Goal: Task Accomplishment & Management: Manage account settings

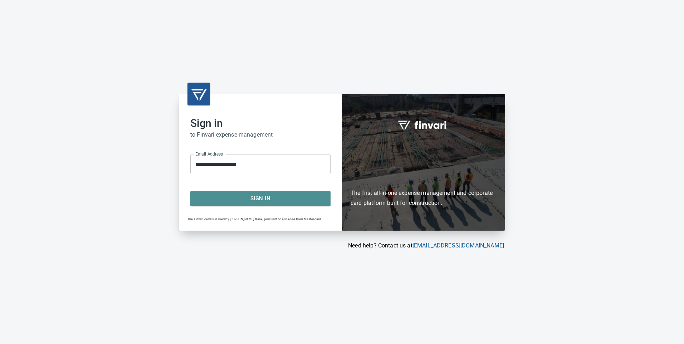
click at [281, 202] on span "Sign In" at bounding box center [260, 198] width 125 height 9
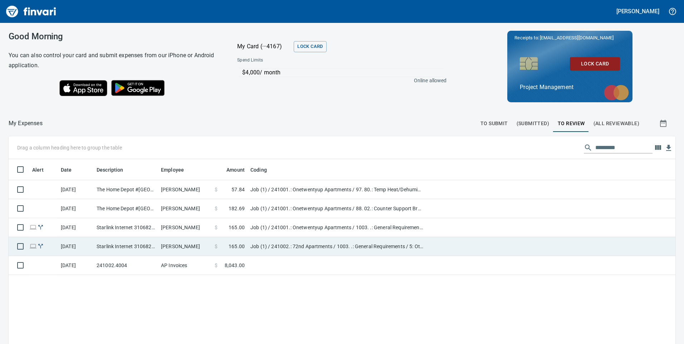
scroll to position [260, 657]
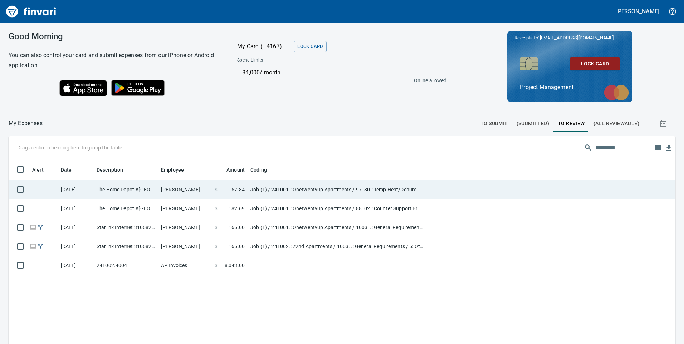
click at [161, 190] on td "Jason Turnquist" at bounding box center [185, 189] width 54 height 19
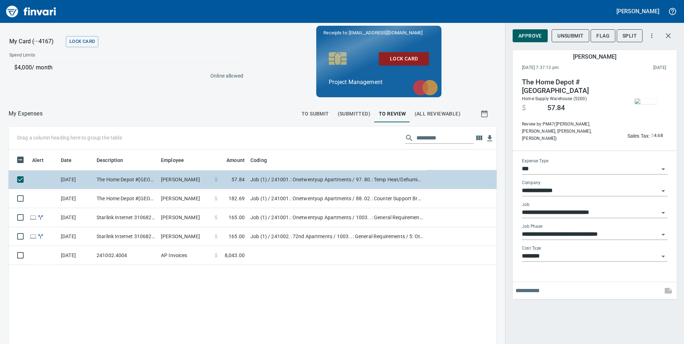
scroll to position [260, 478]
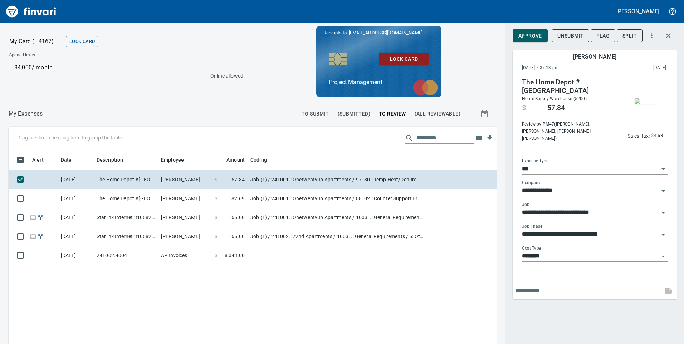
click at [657, 103] on img "button" at bounding box center [646, 101] width 23 height 6
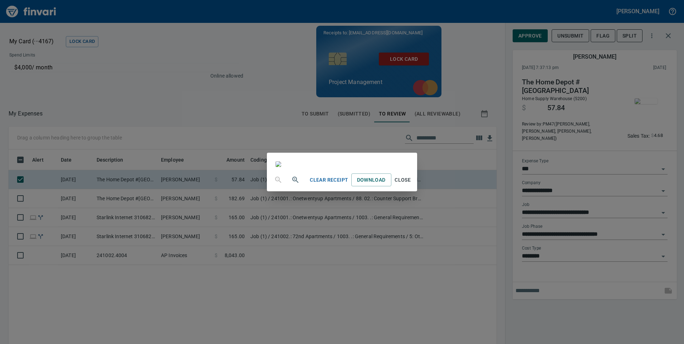
scroll to position [36, 0]
click at [599, 313] on div "Clear Receipt Download Close" at bounding box center [342, 172] width 684 height 344
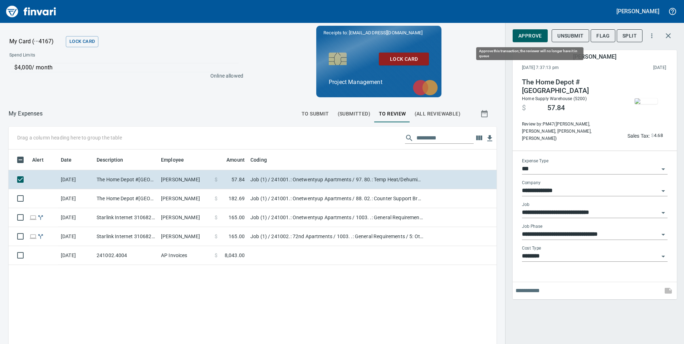
click at [529, 31] on button "Approve" at bounding box center [530, 35] width 35 height 13
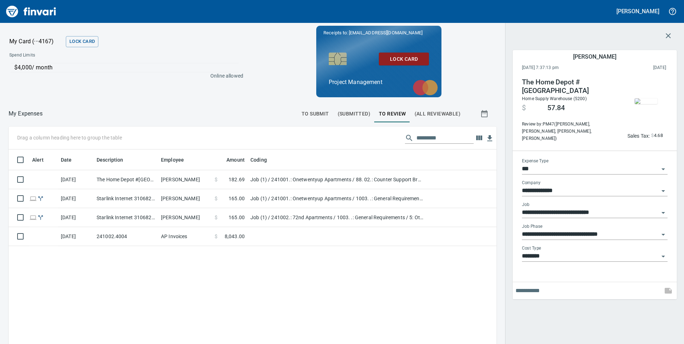
scroll to position [260, 478]
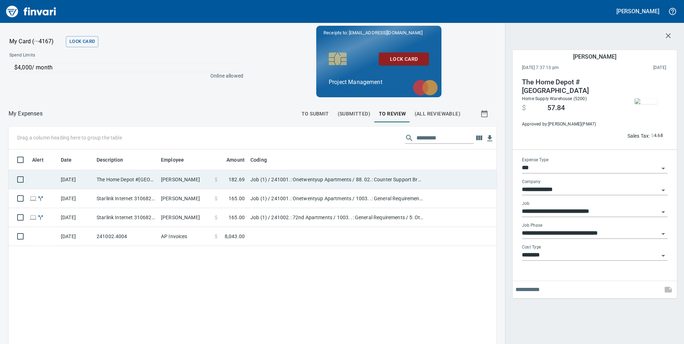
click at [339, 175] on td "Job (1) / 241001.: Onetwentyup Apartments / 88. 02.: Counter Support Brackets /…" at bounding box center [337, 179] width 179 height 19
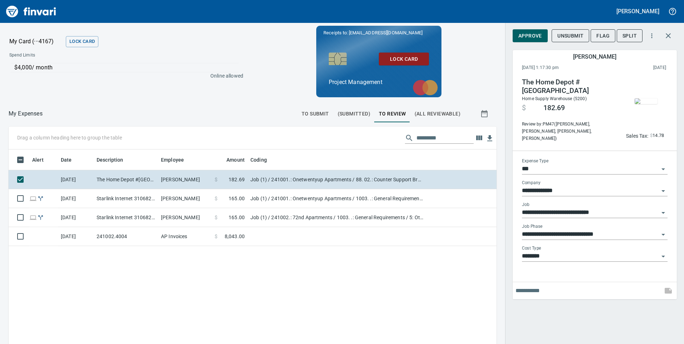
scroll to position [260, 478]
click at [644, 98] on img "button" at bounding box center [646, 101] width 23 height 6
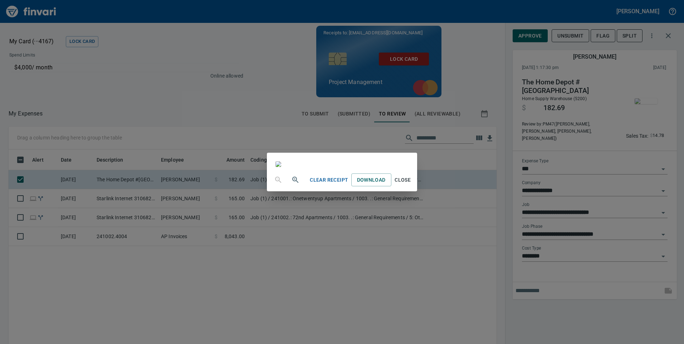
scroll to position [36, 0]
click at [522, 37] on div "Clear Receipt Download Close" at bounding box center [342, 172] width 684 height 344
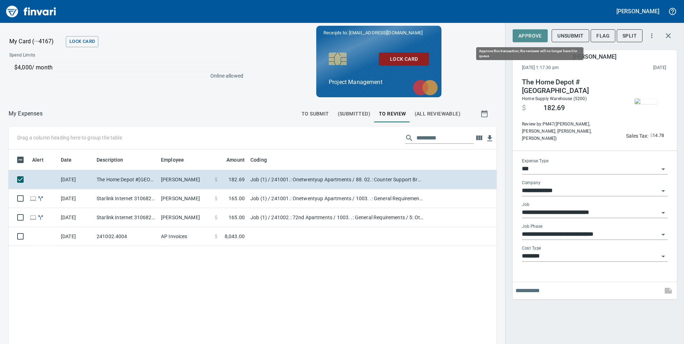
click at [524, 34] on span "Approve" at bounding box center [531, 36] width 24 height 9
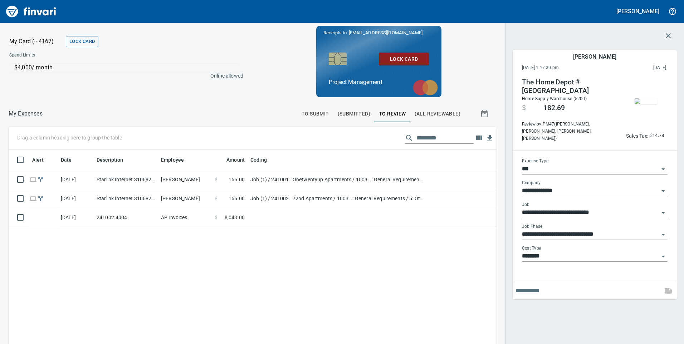
scroll to position [260, 478]
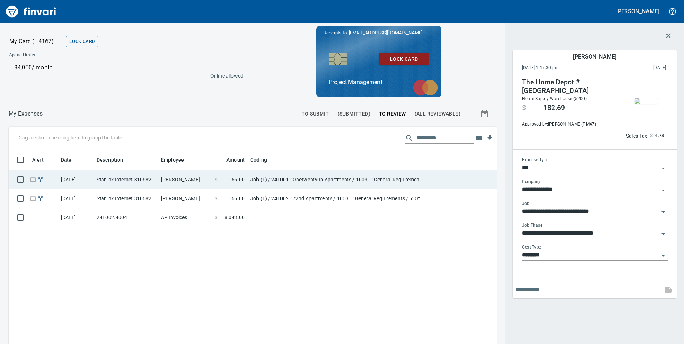
click at [195, 185] on td "Aaron Deister" at bounding box center [185, 179] width 54 height 19
type input "**********"
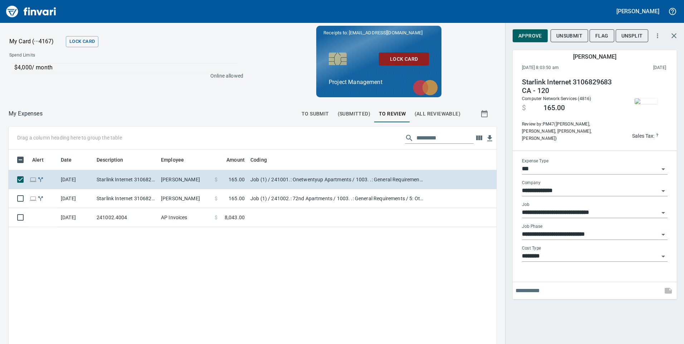
scroll to position [260, 478]
click at [645, 98] on img "button" at bounding box center [646, 101] width 23 height 6
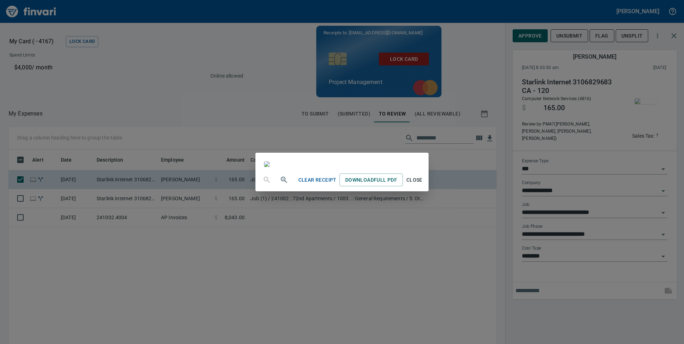
scroll to position [0, 0]
click at [586, 335] on div "Clear Receipt Download Full PDF Close" at bounding box center [342, 172] width 684 height 344
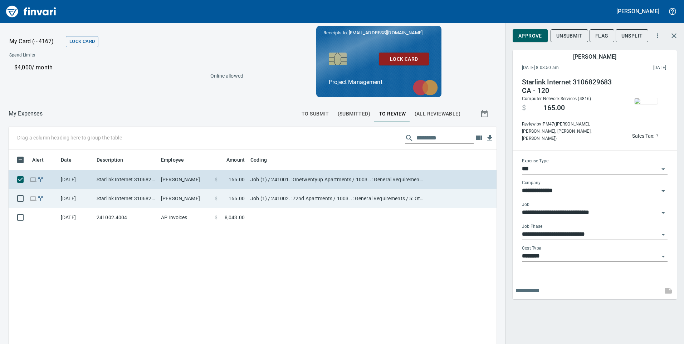
click at [286, 193] on td "Job (1) / 241002.: 72nd Apartments / 1003. .: General Requirements / 5: Other" at bounding box center [337, 198] width 179 height 19
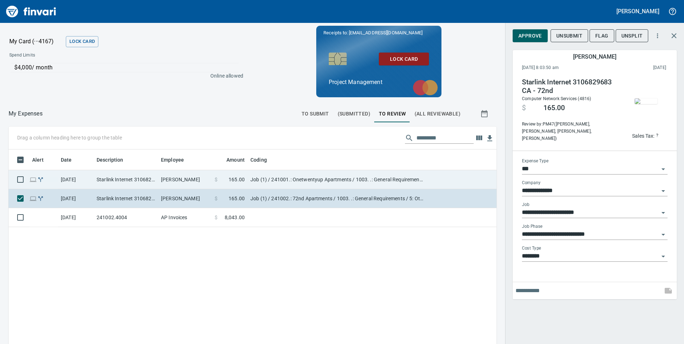
click at [277, 180] on td "Job (1) / 241001.: Onetwentyup Apartments / 1003. .: General Requirements / 5: …" at bounding box center [337, 179] width 179 height 19
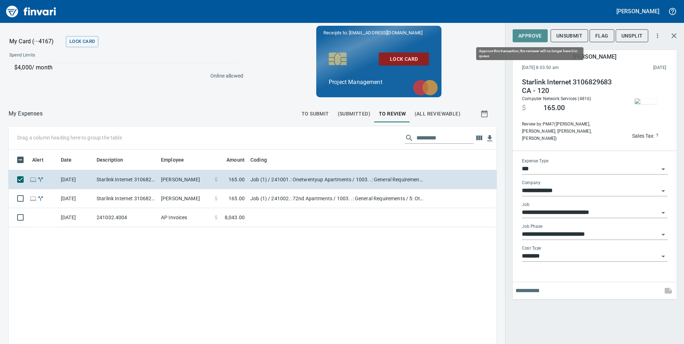
click at [536, 37] on span "Approve" at bounding box center [531, 36] width 24 height 9
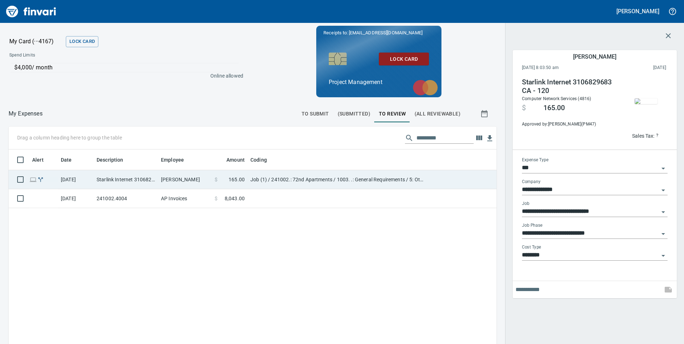
click at [317, 181] on td "Job (1) / 241002.: 72nd Apartments / 1003. .: General Requirements / 5: Other" at bounding box center [337, 179] width 179 height 19
type input "**********"
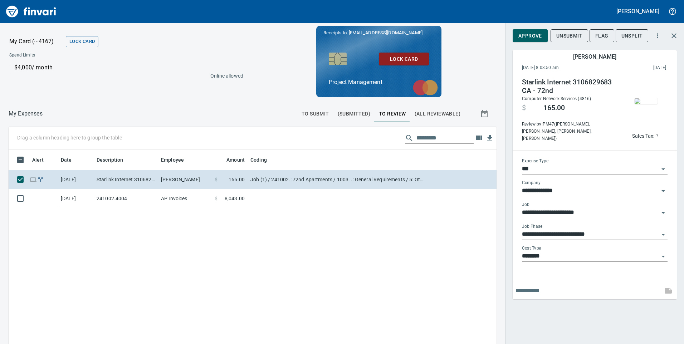
click at [646, 98] on img "button" at bounding box center [646, 101] width 23 height 6
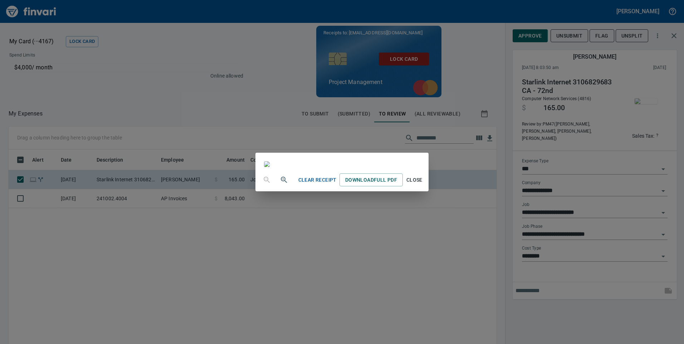
scroll to position [1, 0]
click at [610, 331] on div "Clear Receipt Download Full PDF Close" at bounding box center [342, 172] width 684 height 344
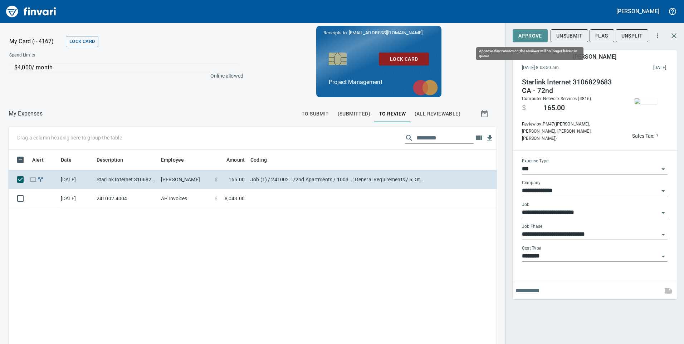
click at [522, 39] on span "Approve" at bounding box center [531, 36] width 24 height 9
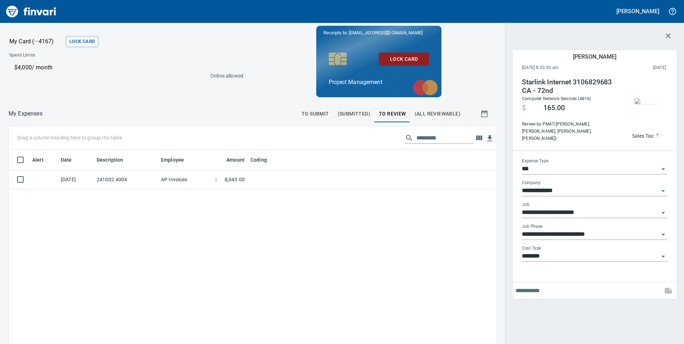
scroll to position [260, 478]
click at [304, 190] on div "Alert Date Description Employee Amount Coding 9/23/2025 241002.4004 AP Invoices…" at bounding box center [253, 283] width 488 height 266
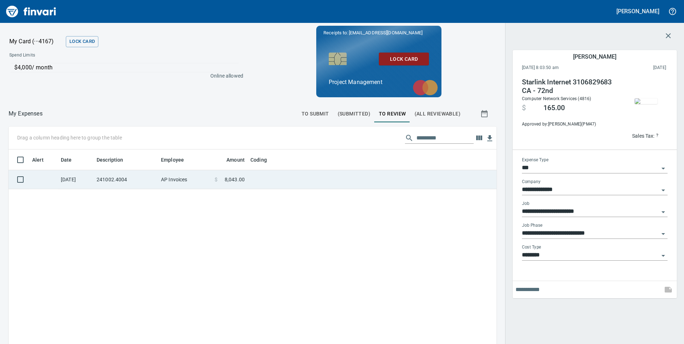
click at [306, 186] on td at bounding box center [337, 179] width 179 height 19
